Goal: Task Accomplishment & Management: Manage account settings

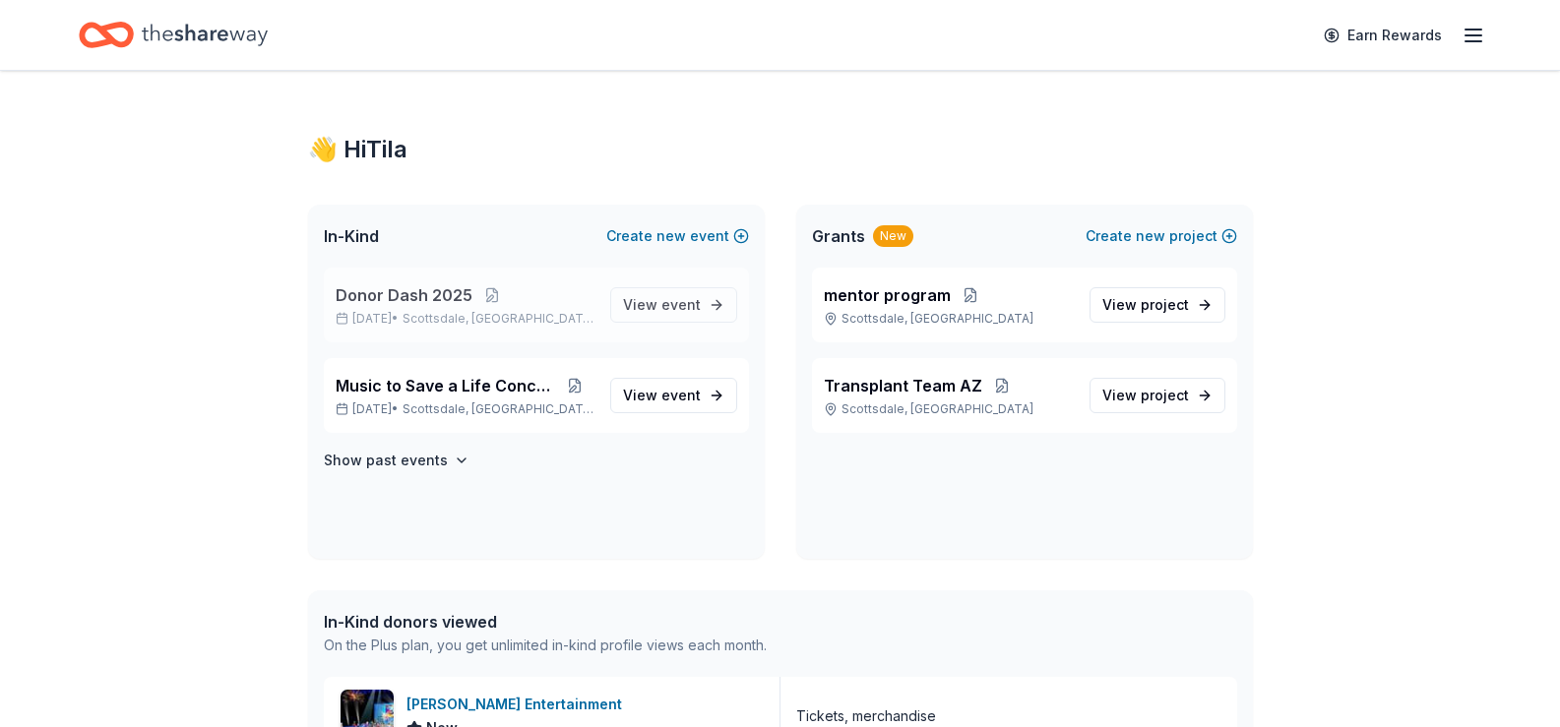
click at [439, 295] on span "Donor Dash 2025" at bounding box center [404, 295] width 137 height 24
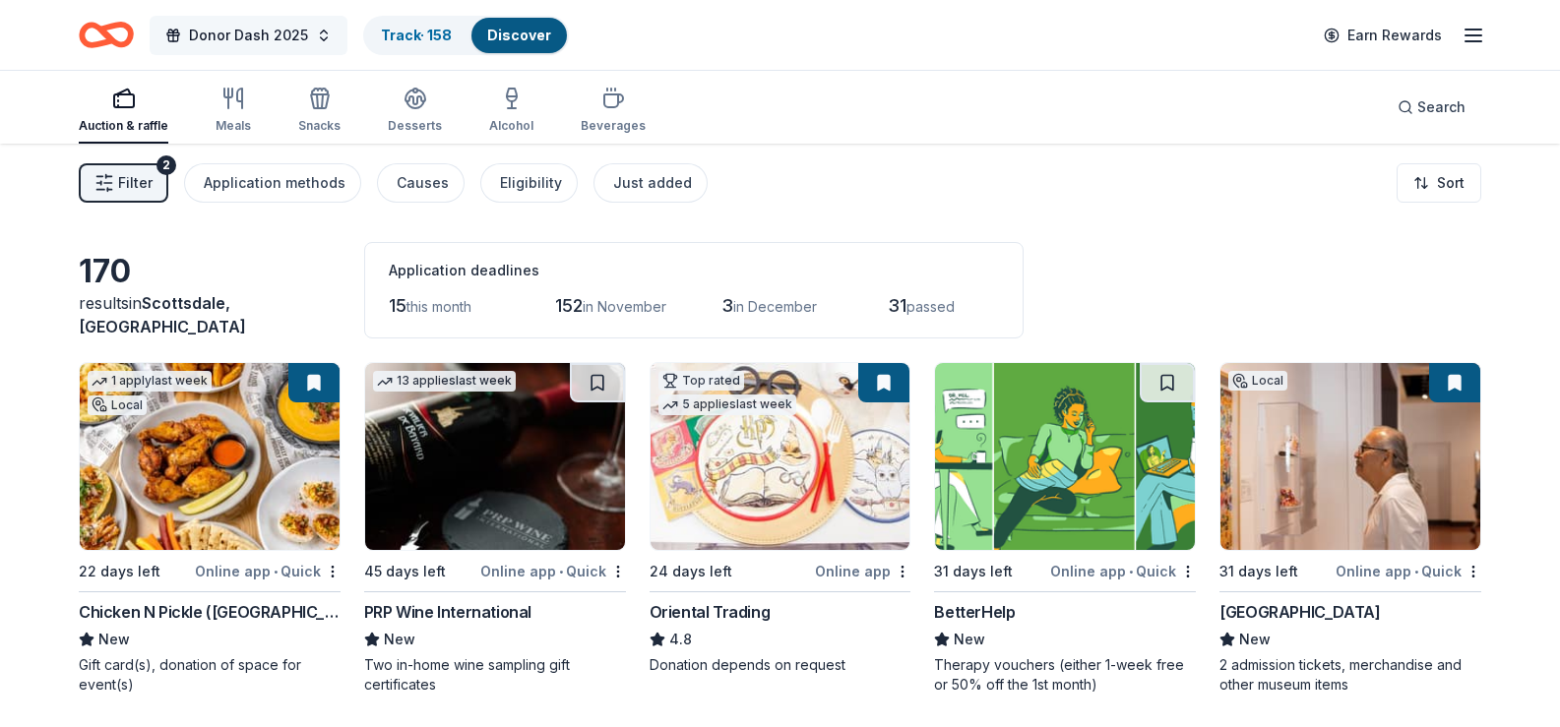
click at [249, 31] on span "Donor Dash 2025" at bounding box center [248, 36] width 119 height 24
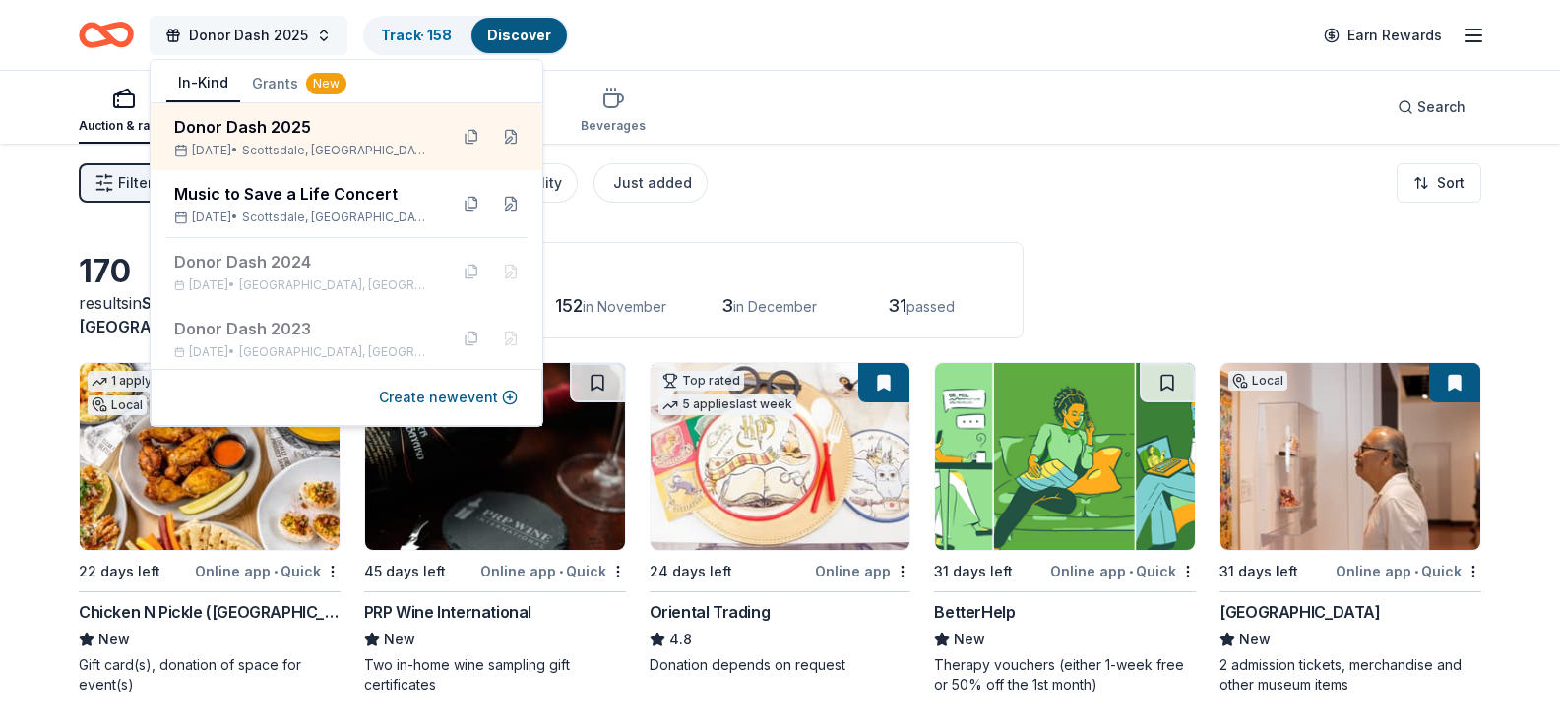
click at [249, 31] on span "Donor Dash 2025" at bounding box center [248, 36] width 119 height 24
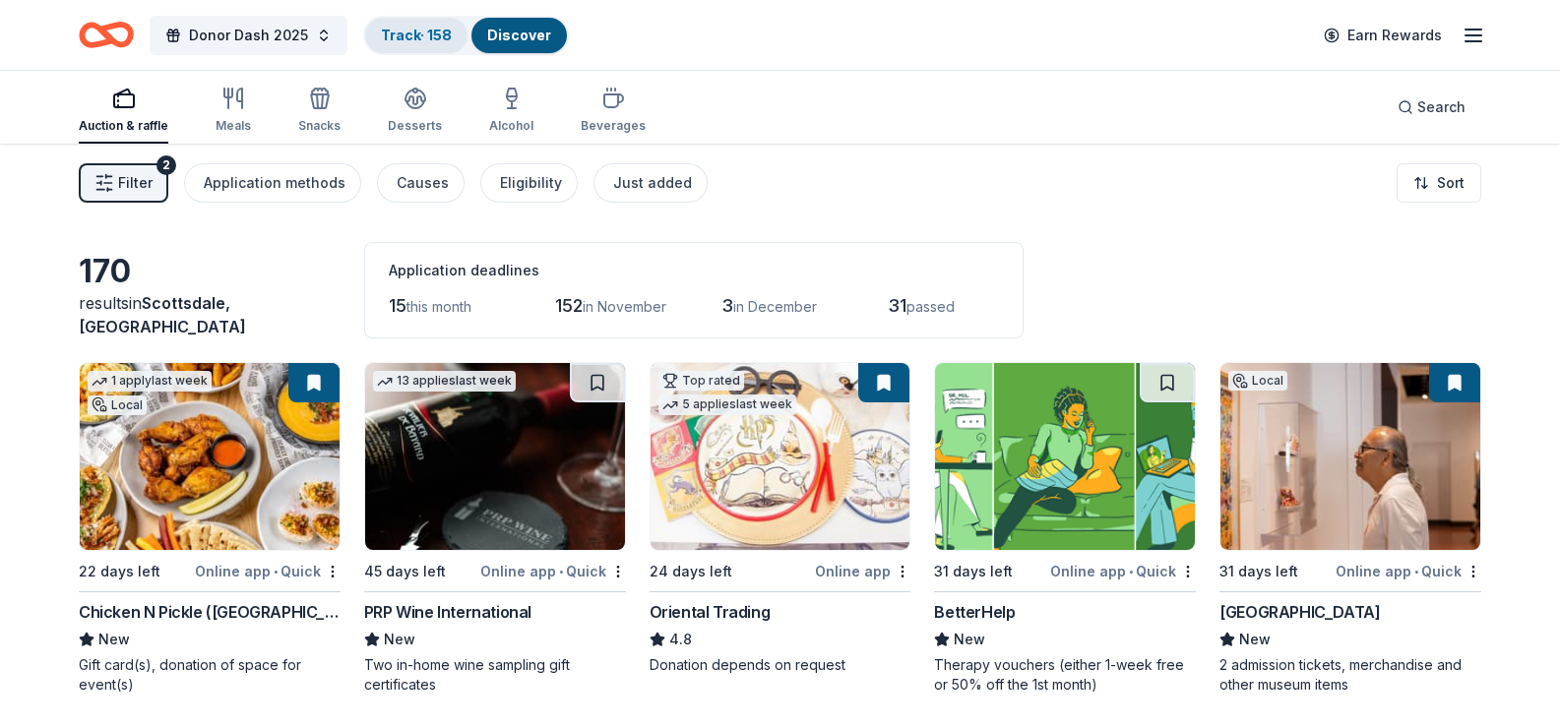
click at [395, 31] on link "Track · 158" at bounding box center [416, 35] width 71 height 17
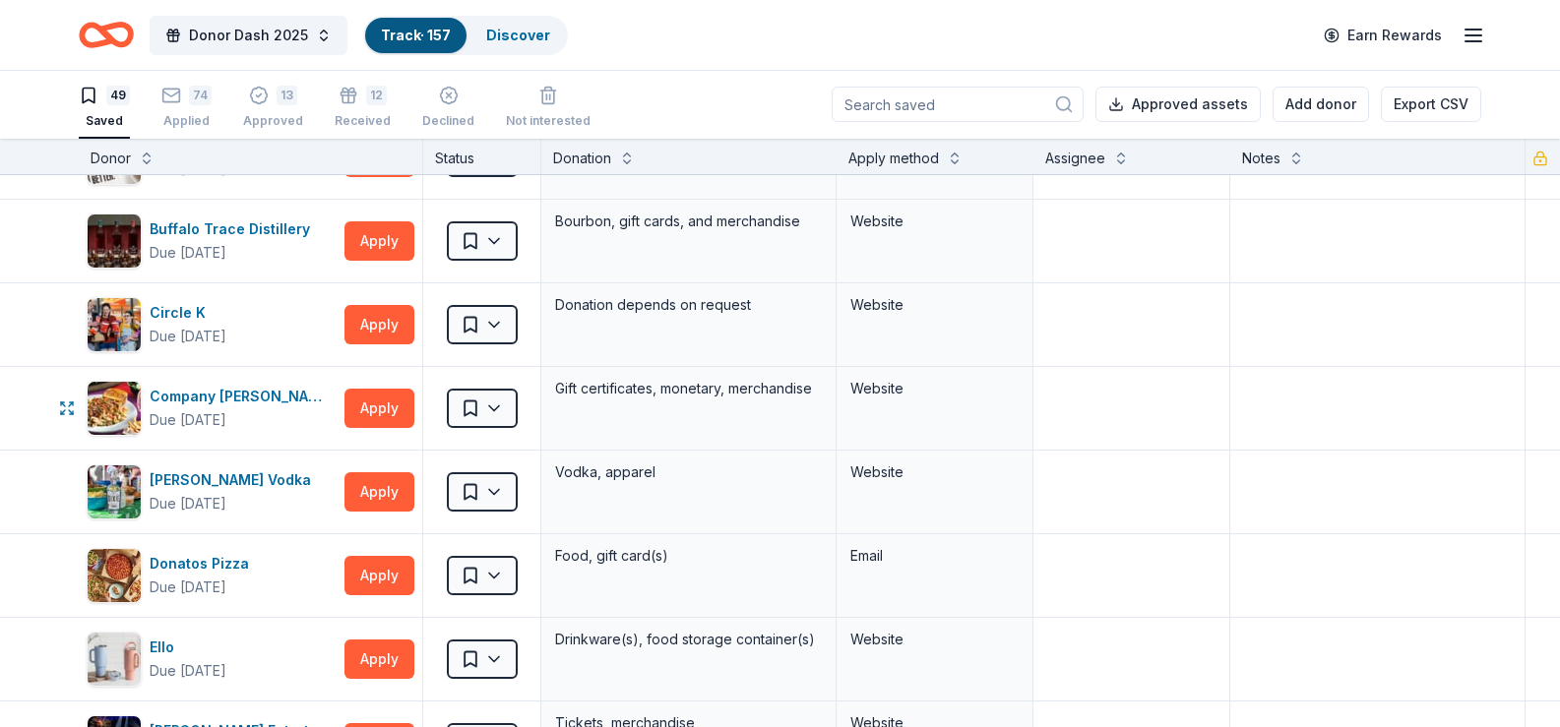
scroll to position [689, 0]
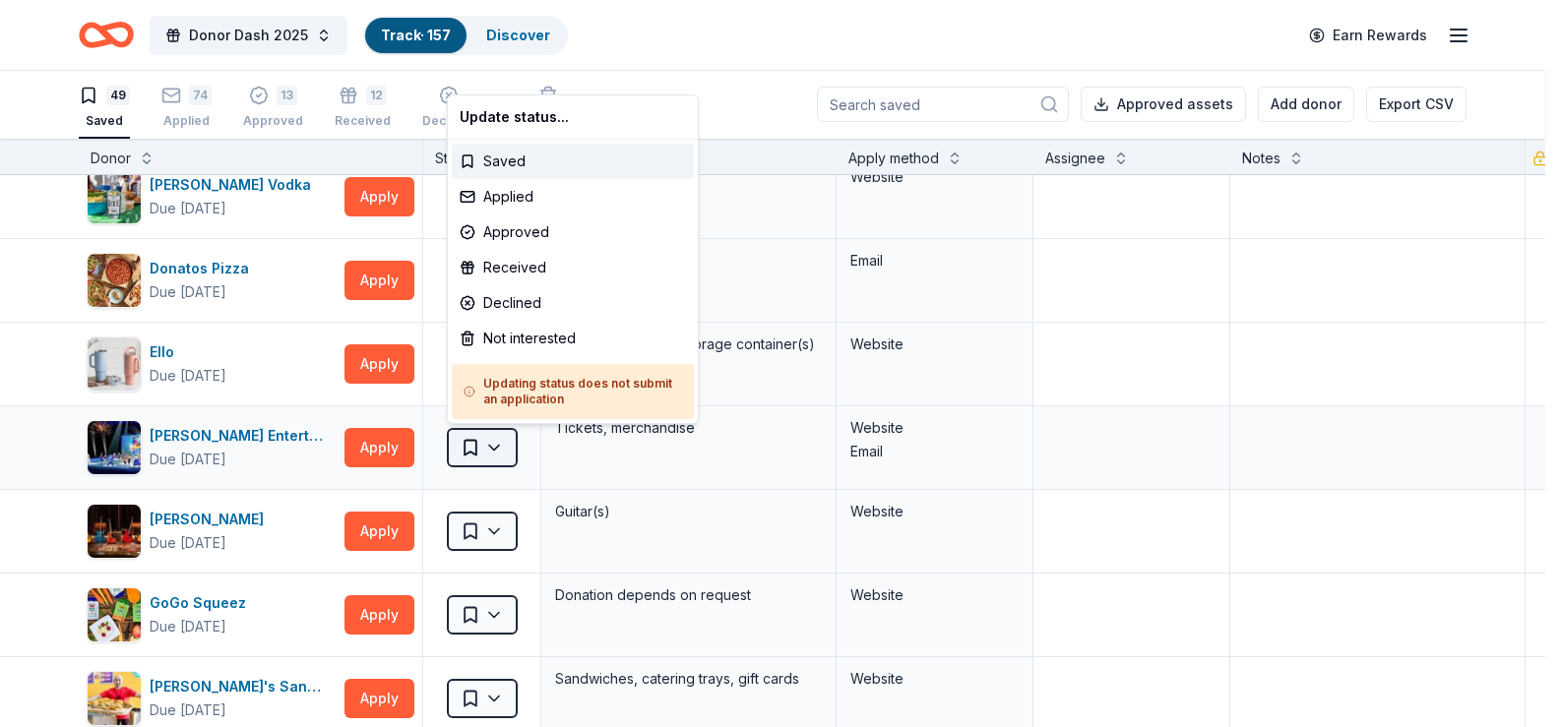
click at [500, 455] on html "Donor Dash 2025 Track · 157 Discover Earn Rewards 49 Saved 74 Applied 13 Approv…" at bounding box center [780, 362] width 1560 height 727
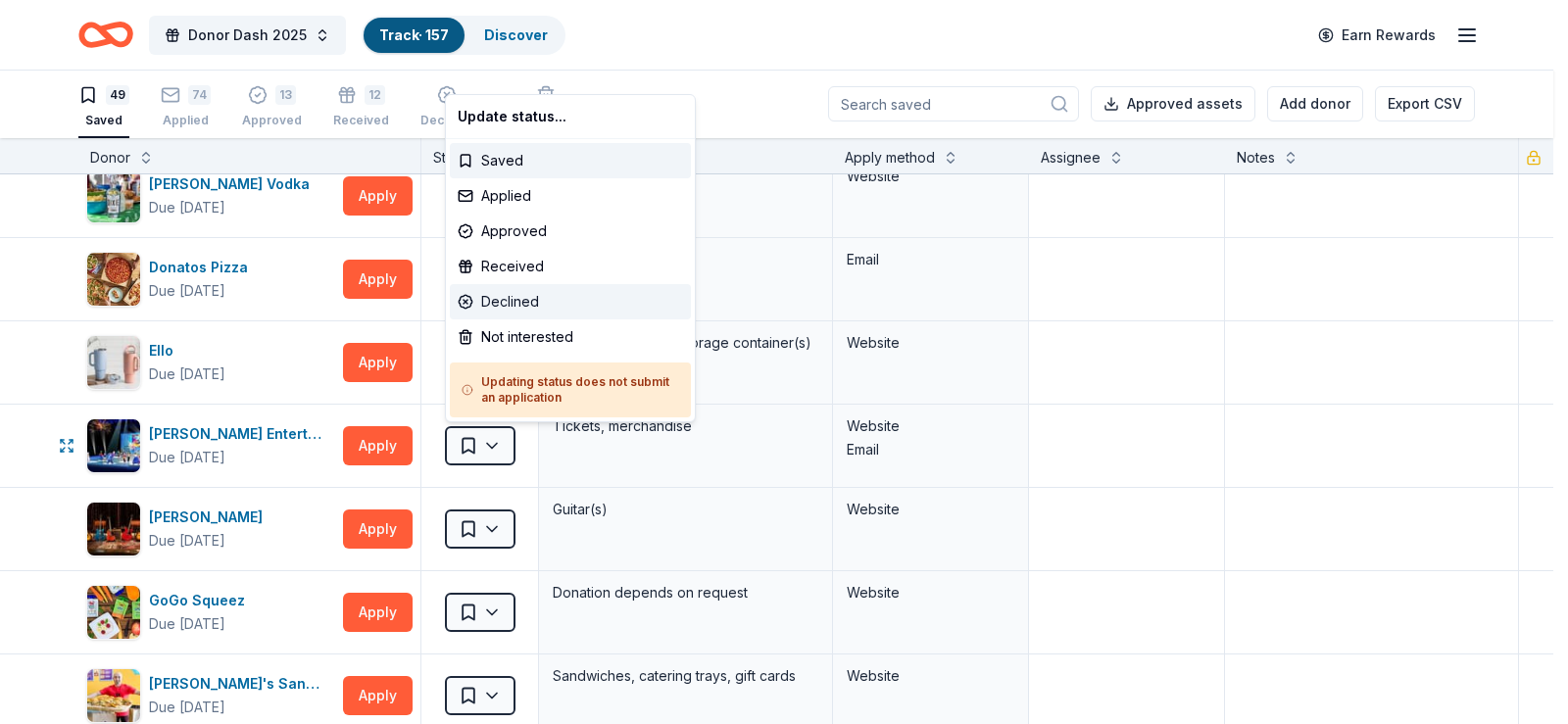
click at [508, 301] on div "Declined" at bounding box center [570, 301] width 241 height 35
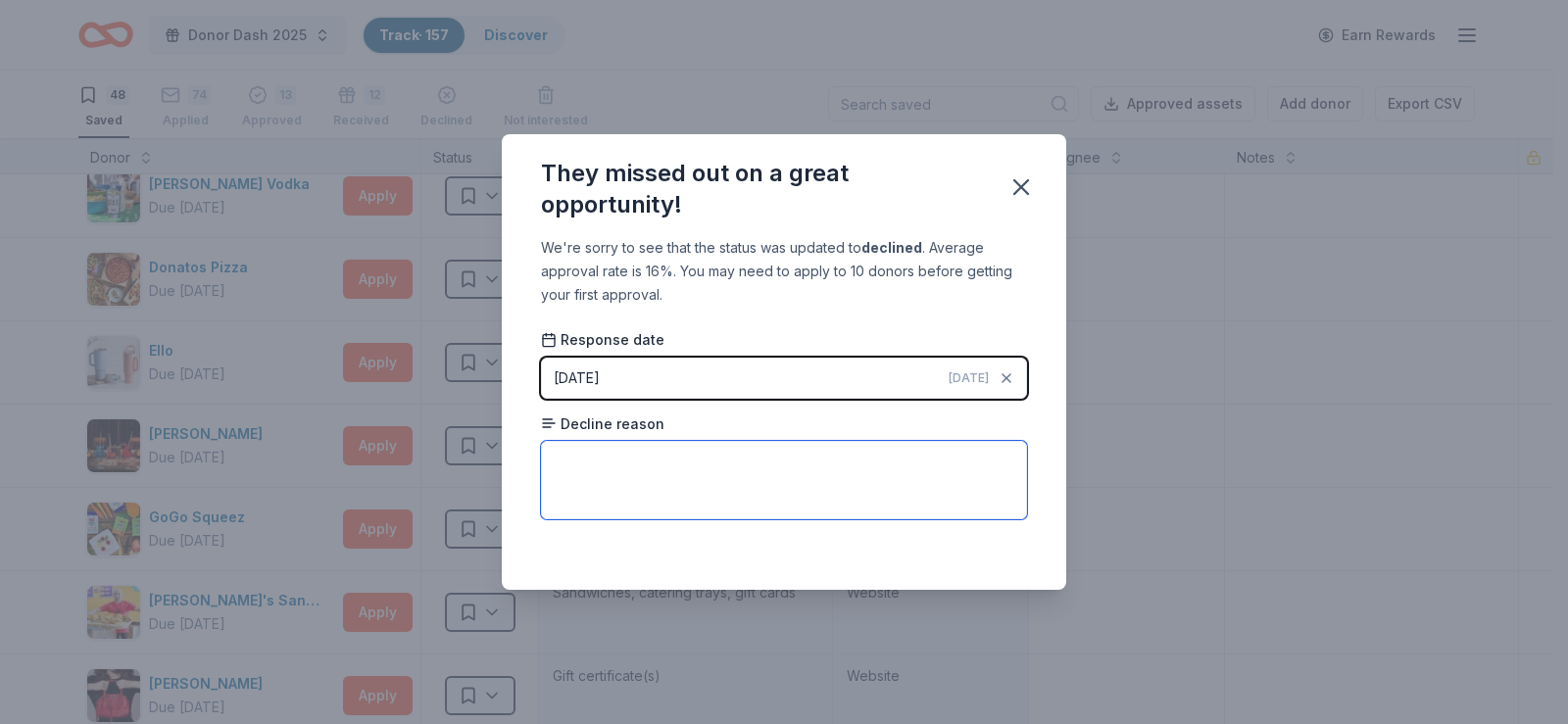
click at [563, 453] on textarea at bounding box center [784, 480] width 486 height 79
type textarea "Unable to donate at this time."
click at [1022, 553] on div "Saved" at bounding box center [784, 547] width 486 height 24
click at [1031, 189] on icon "button" at bounding box center [1021, 187] width 28 height 28
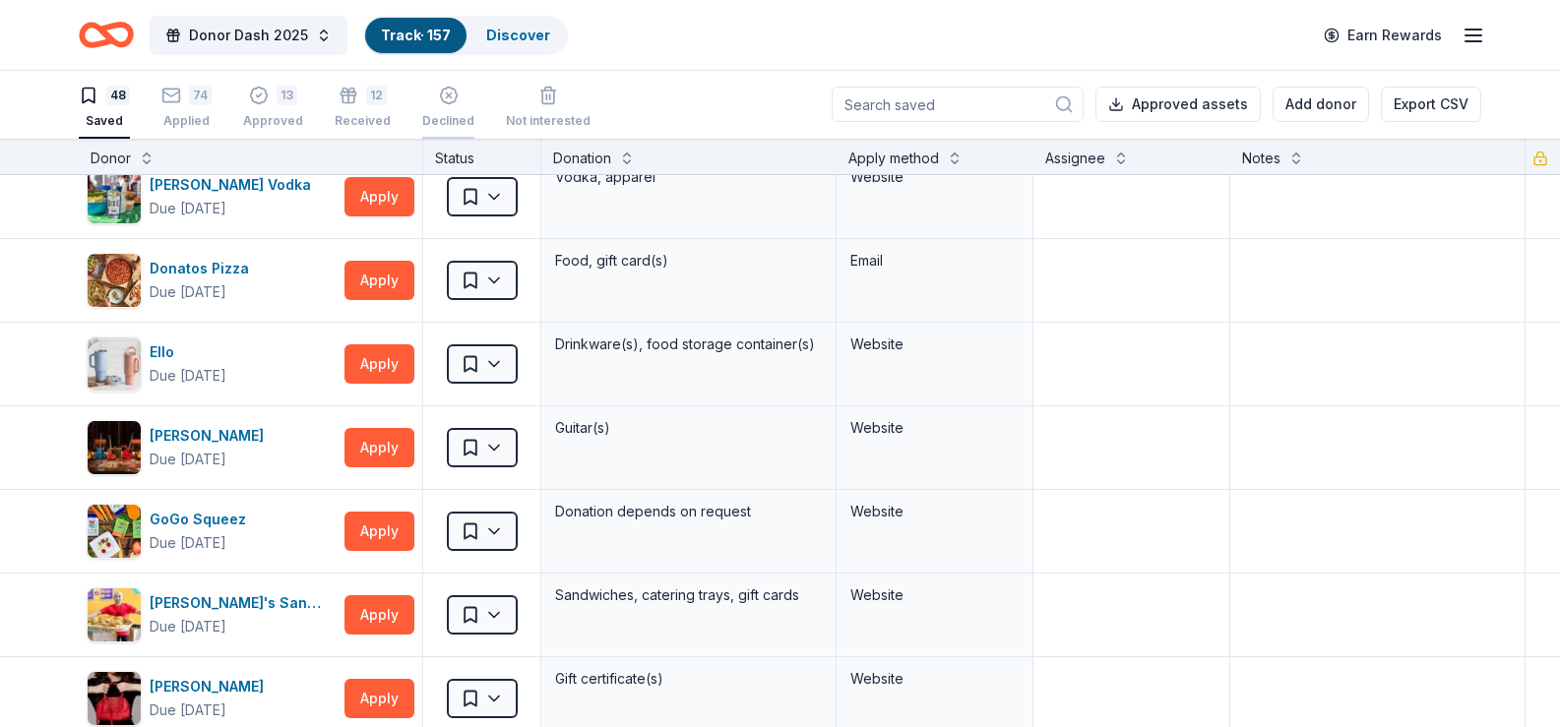
click at [446, 96] on line "button" at bounding box center [448, 95] width 5 height 5
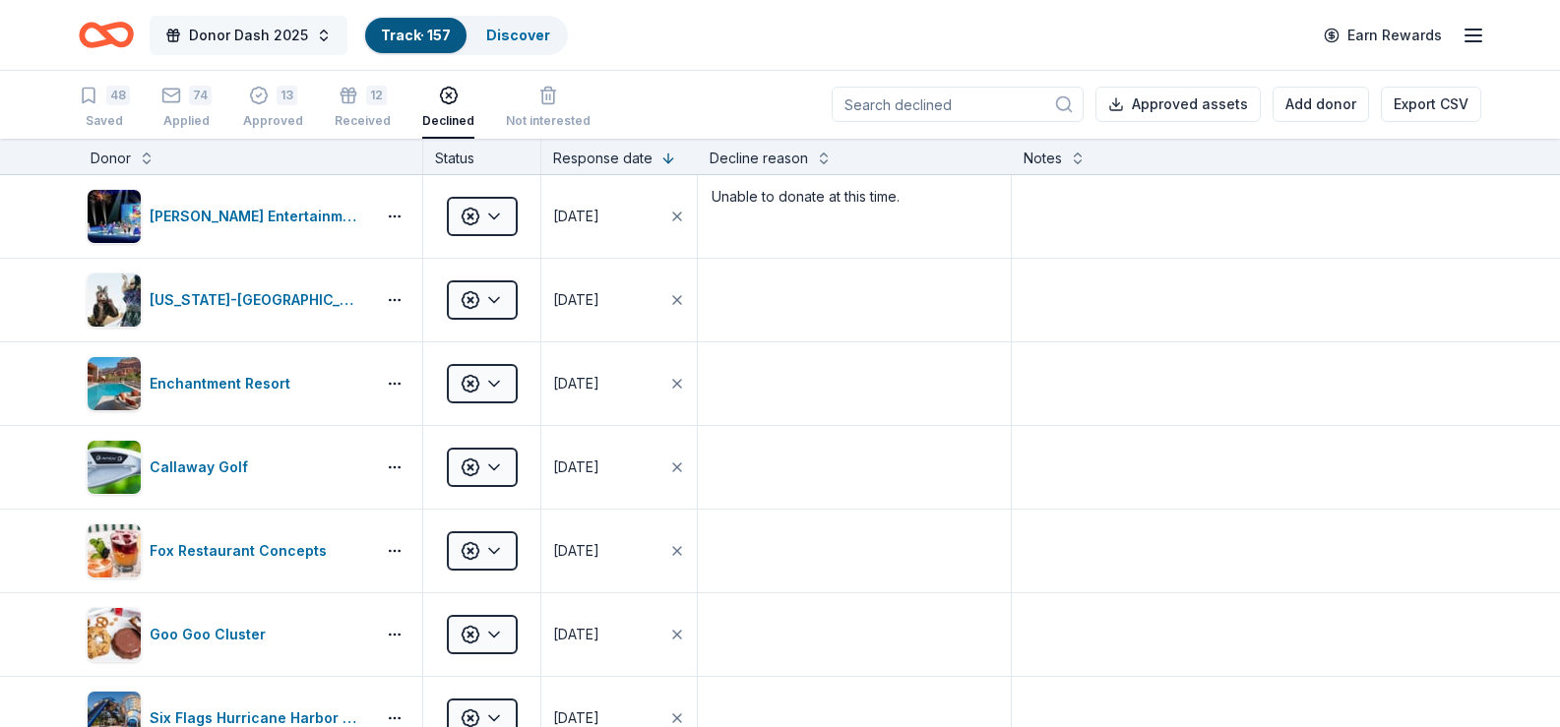
click at [226, 38] on span "Donor Dash 2025" at bounding box center [248, 36] width 119 height 24
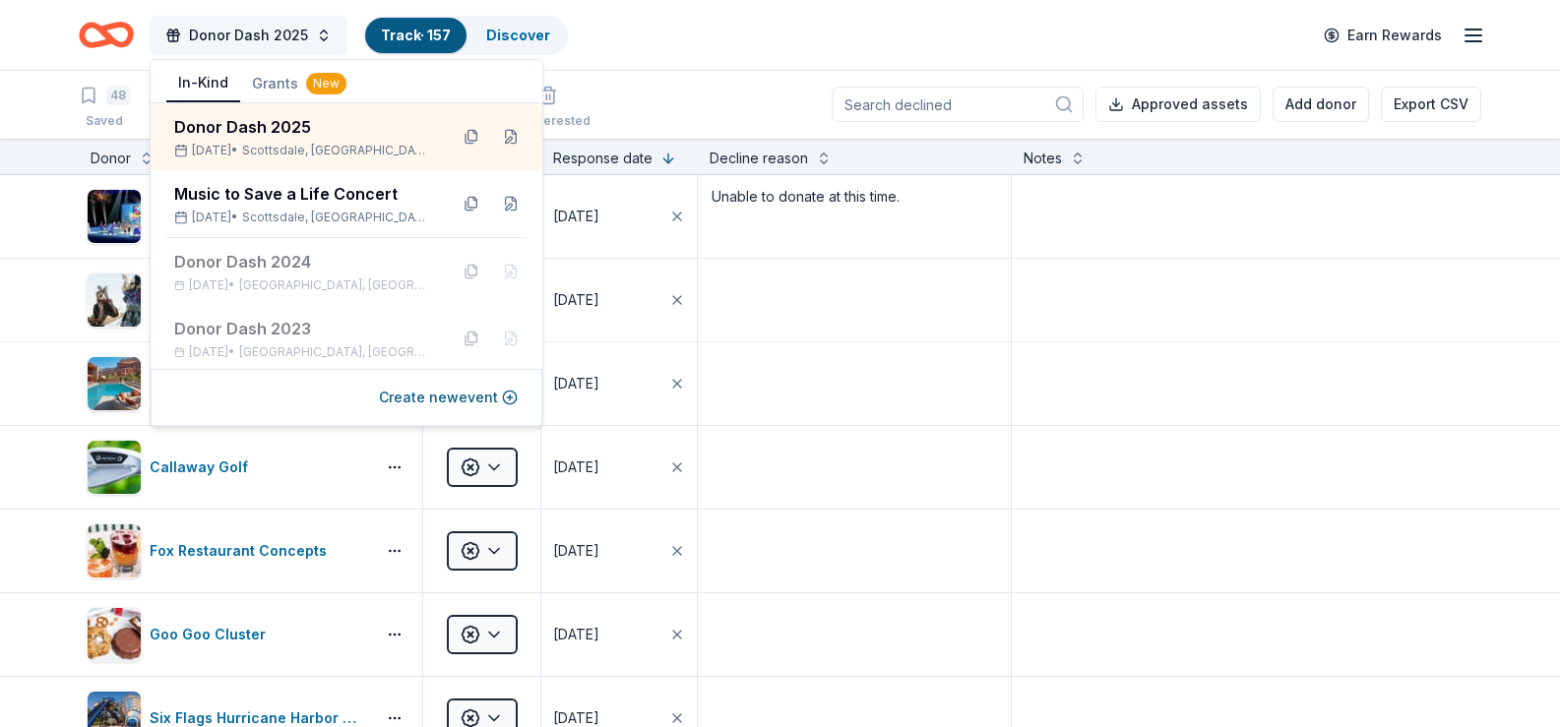
click at [247, 34] on span "Donor Dash 2025" at bounding box center [248, 36] width 119 height 24
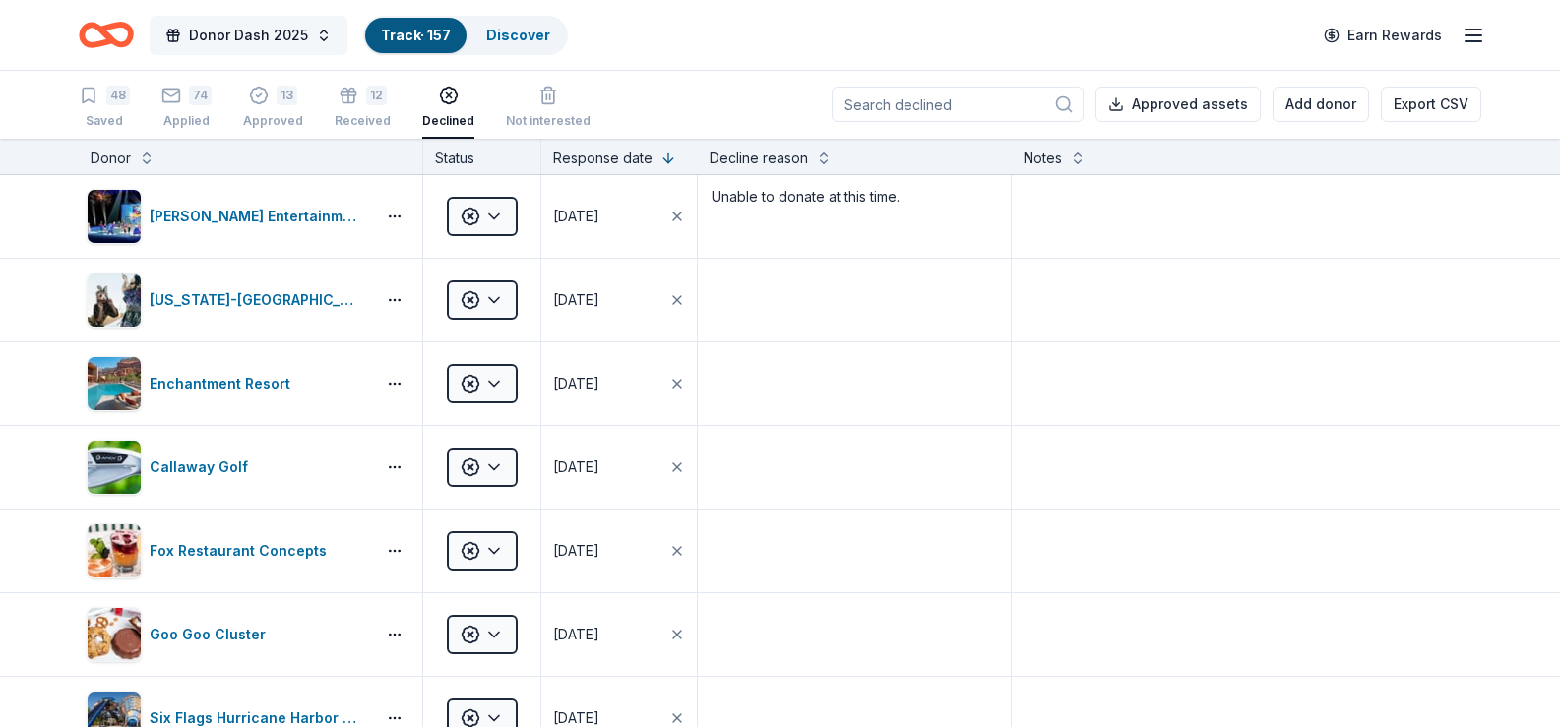
click at [225, 38] on span "Donor Dash 2025" at bounding box center [248, 36] width 119 height 24
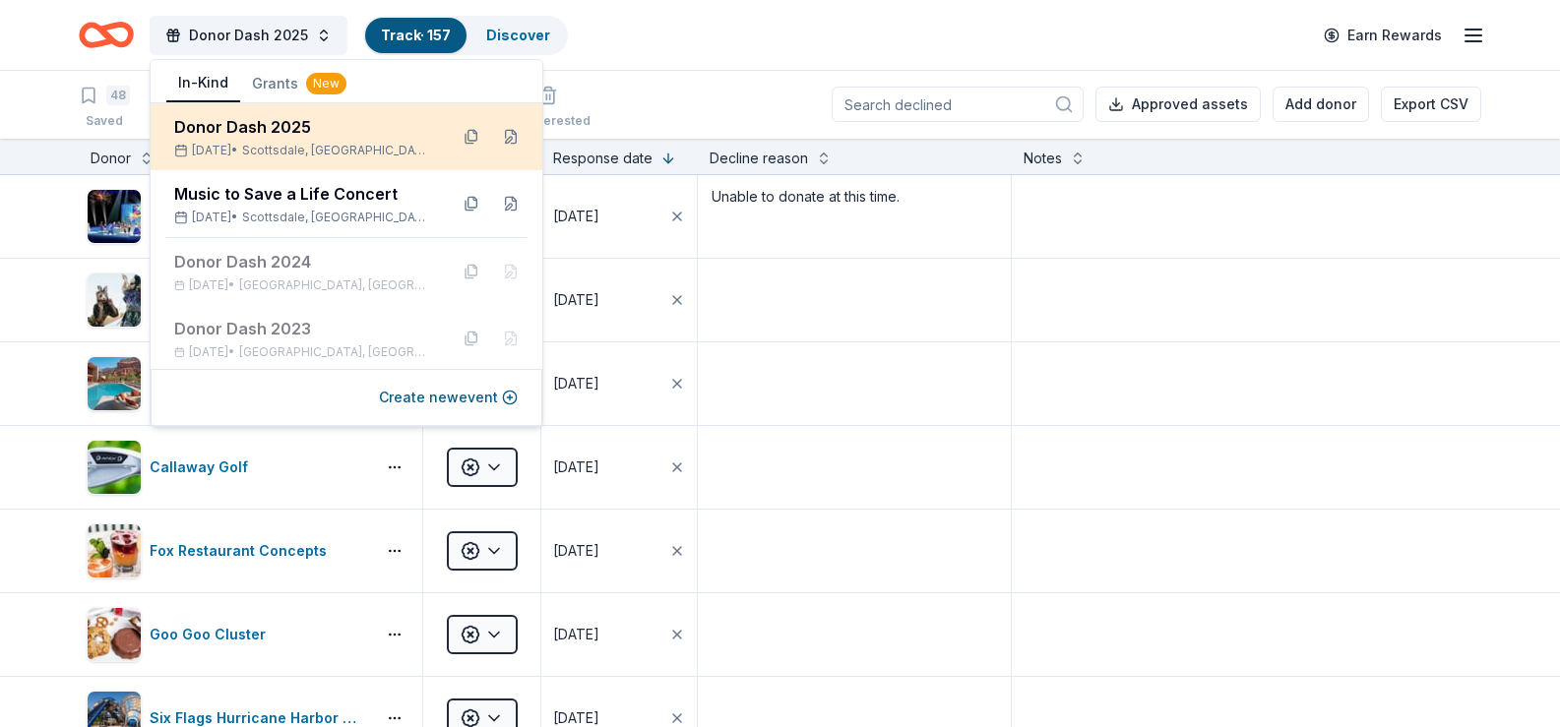
click at [263, 125] on div "Donor Dash 2025" at bounding box center [303, 127] width 258 height 24
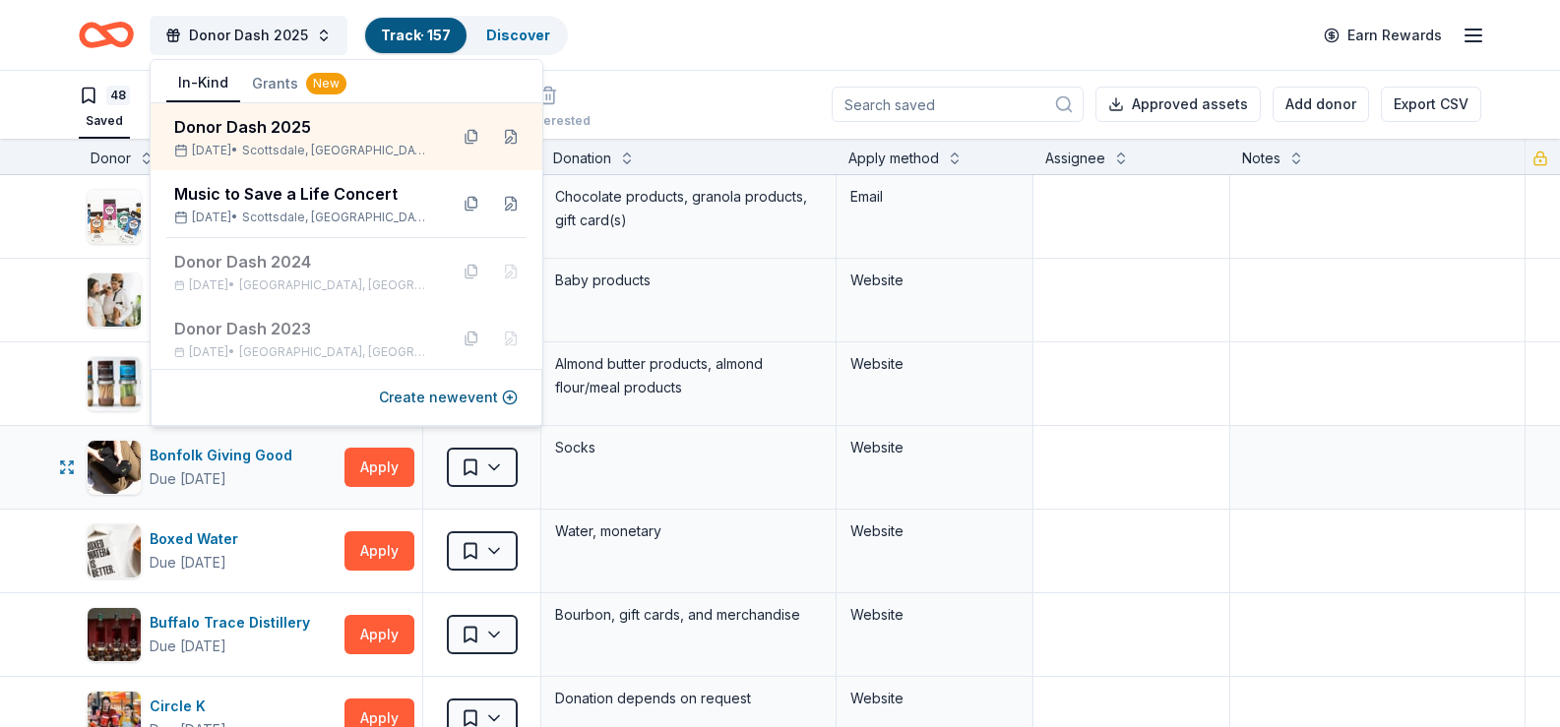
click at [1227, 463] on div at bounding box center [1131, 467] width 196 height 83
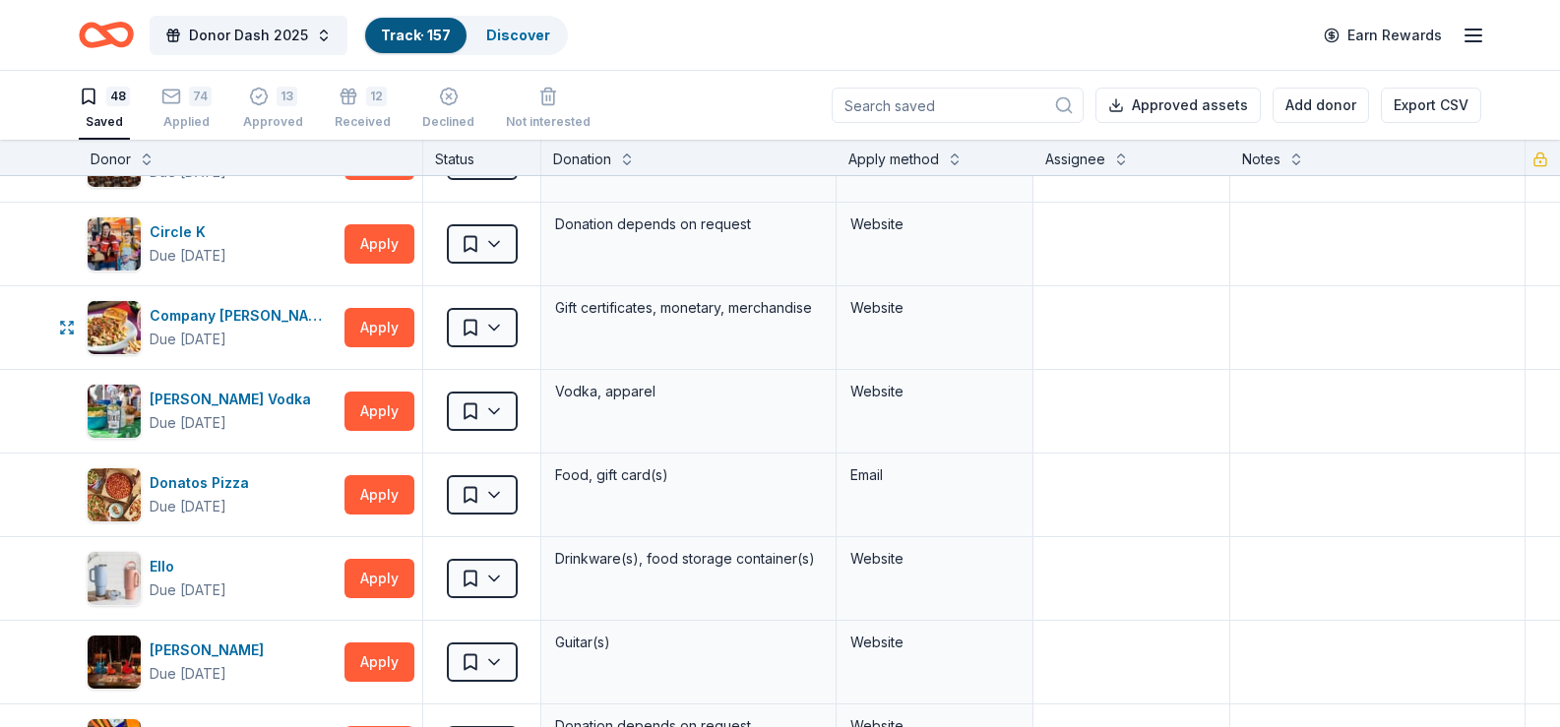
scroll to position [492, 0]
